Goal: Task Accomplishment & Management: Use online tool/utility

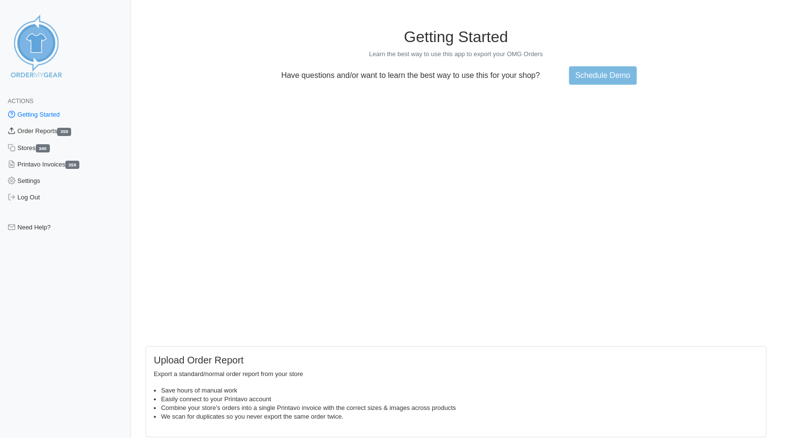
click at [38, 132] on link "Order Reports 359" at bounding box center [65, 131] width 131 height 16
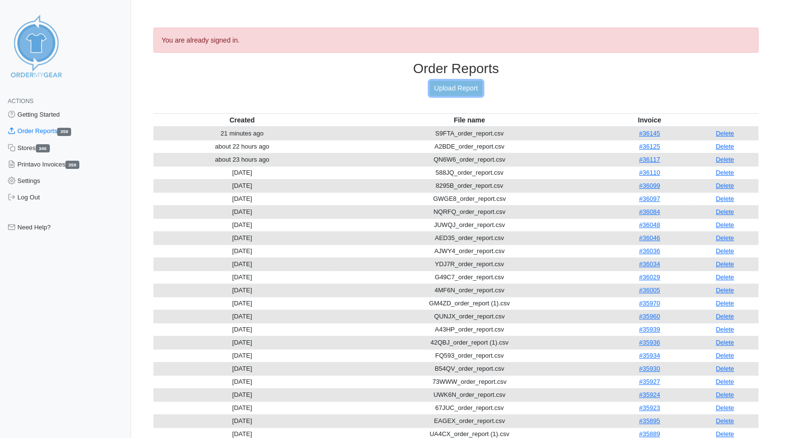
click at [458, 86] on link "Upload Report" at bounding box center [456, 88] width 52 height 15
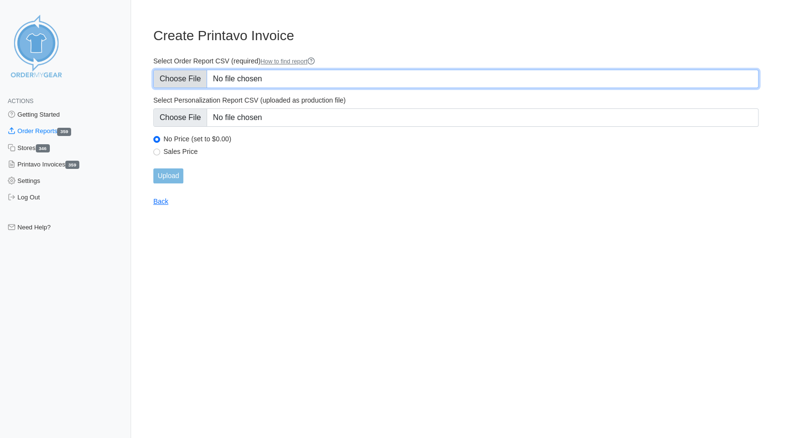
click at [181, 77] on input "Select Order Report CSV (required) How to find report" at bounding box center [455, 79] width 605 height 18
click at [184, 82] on input "Select Order Report CSV (required) How to find report" at bounding box center [455, 79] width 605 height 18
type input "C:\fakepath\VWQUB_order_report.csv"
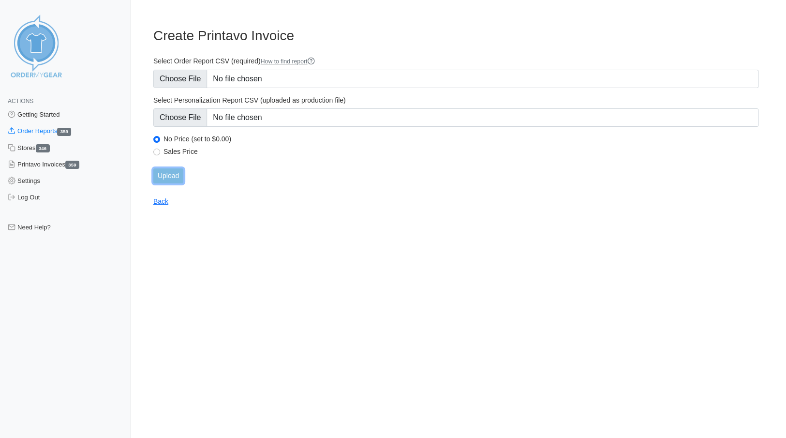
click at [175, 177] on input "Upload" at bounding box center [168, 175] width 30 height 15
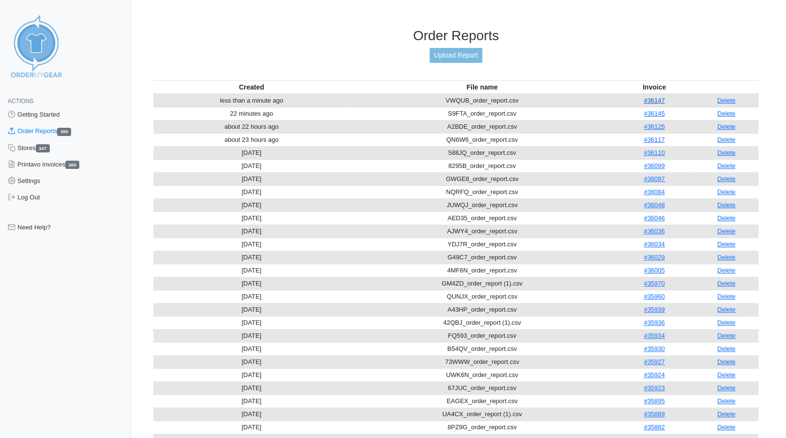
click at [655, 97] on link "#36147" at bounding box center [654, 100] width 21 height 7
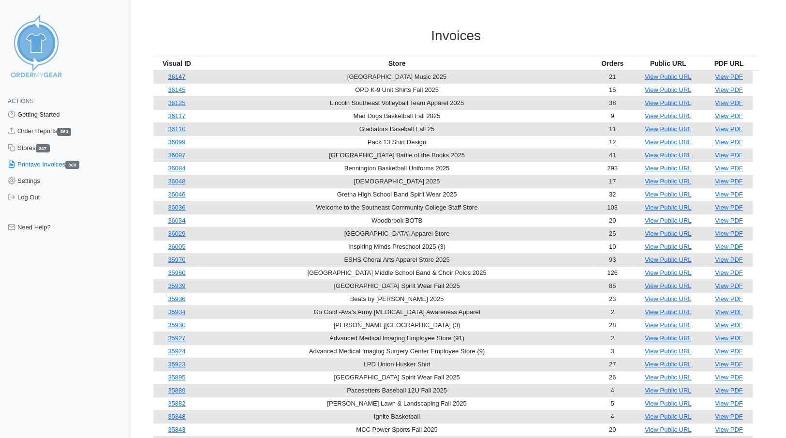
click at [185, 77] on link "36147" at bounding box center [176, 76] width 17 height 7
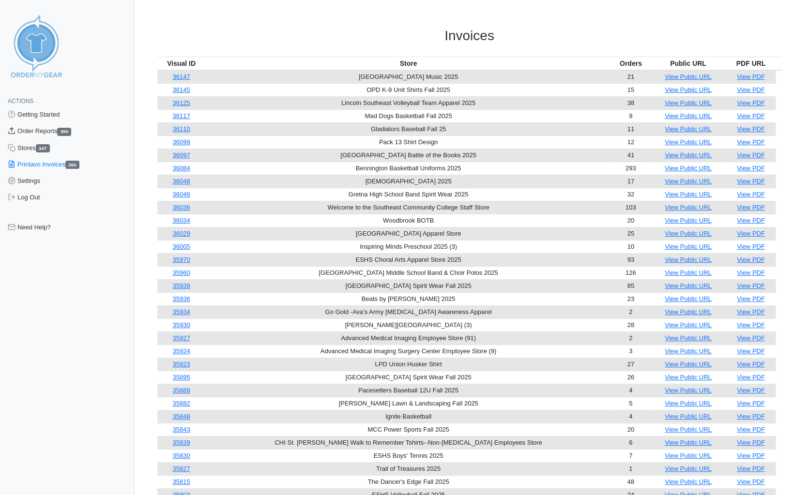
click at [26, 130] on link "Order Reports 360" at bounding box center [67, 131] width 135 height 16
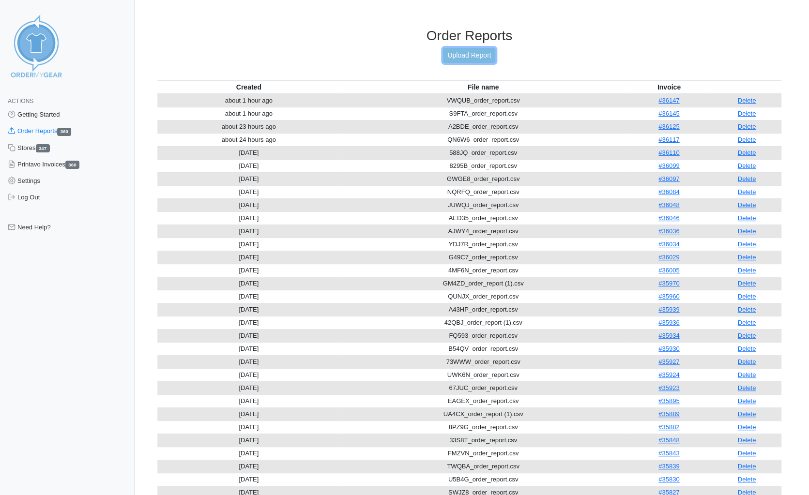
click at [461, 53] on link "Upload Report" at bounding box center [469, 55] width 52 height 15
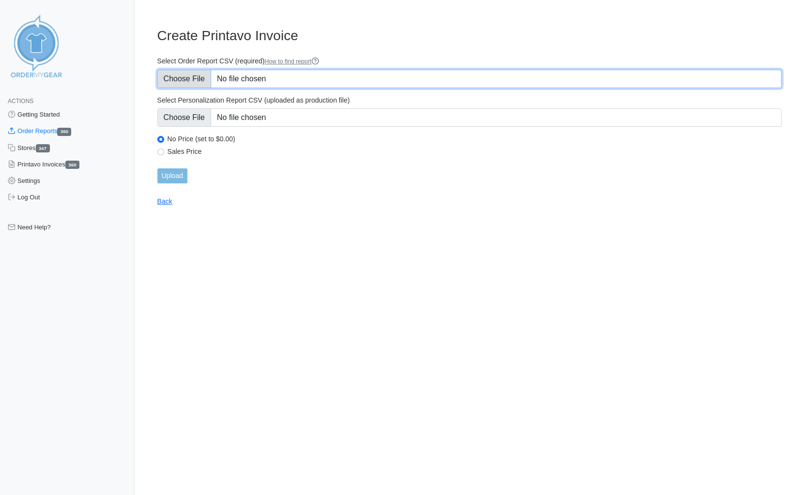
click at [189, 81] on input "Select Order Report CSV (required) How to find report" at bounding box center [469, 79] width 624 height 18
type input "C:\fakepath\6ADRG_order_report.csv"
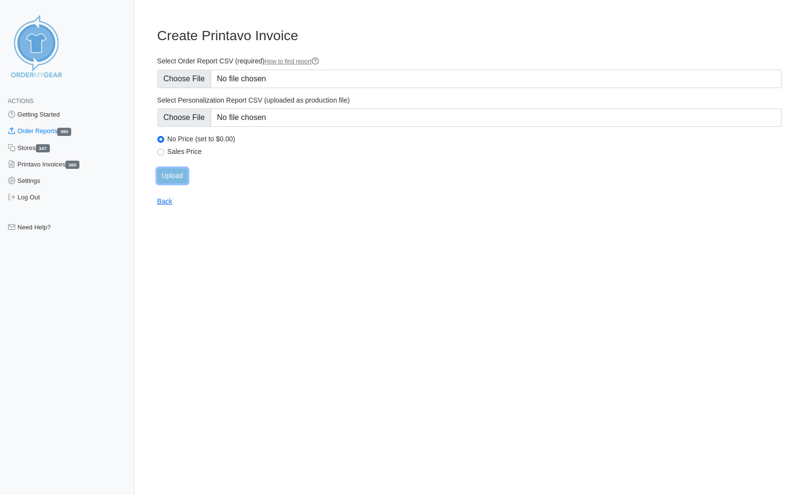
click at [173, 174] on input "Upload" at bounding box center [172, 175] width 30 height 15
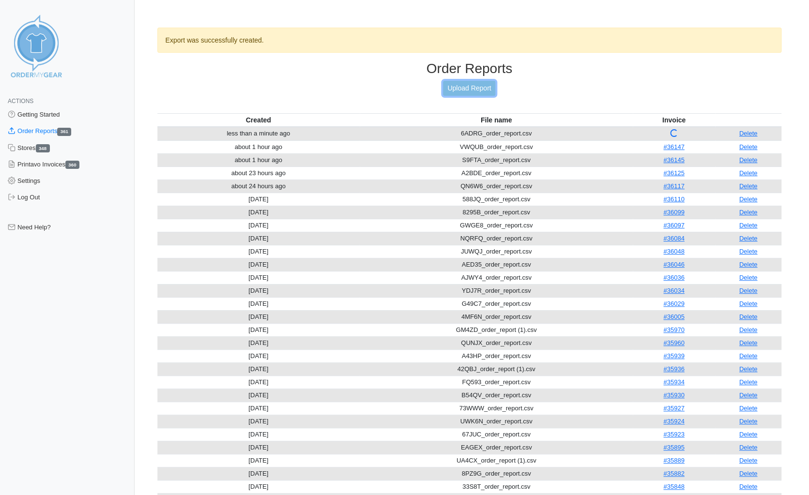
click at [475, 87] on link "Upload Report" at bounding box center [469, 88] width 52 height 15
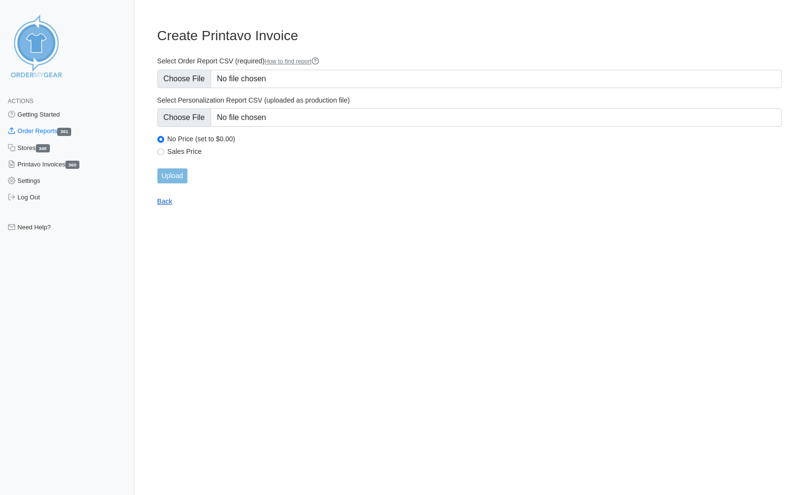
click at [167, 204] on link "Back" at bounding box center [164, 201] width 15 height 8
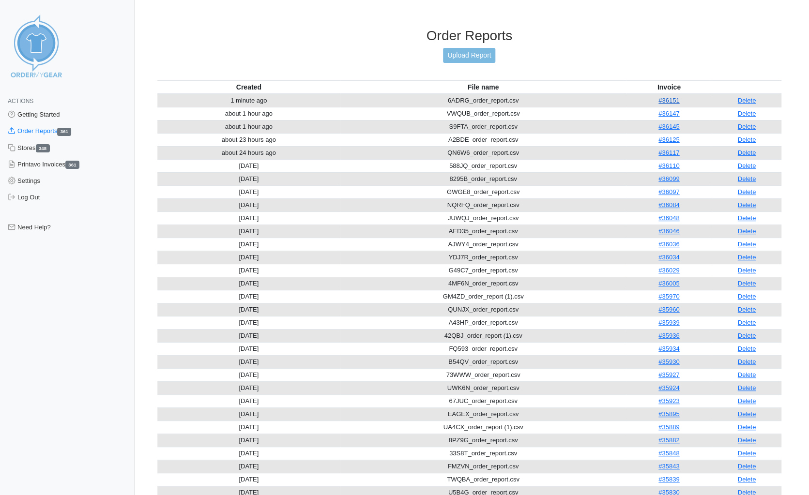
click at [670, 97] on link "#36151" at bounding box center [668, 100] width 21 height 7
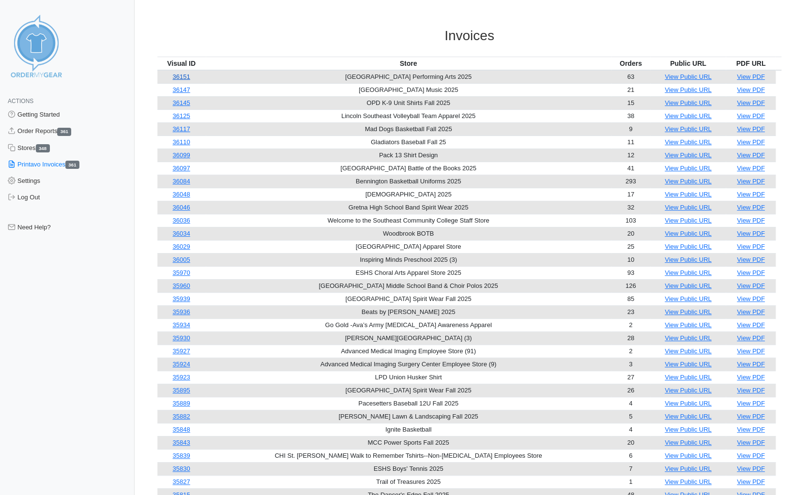
click at [187, 75] on link "36151" at bounding box center [180, 76] width 17 height 7
